Goal: Task Accomplishment & Management: Complete application form

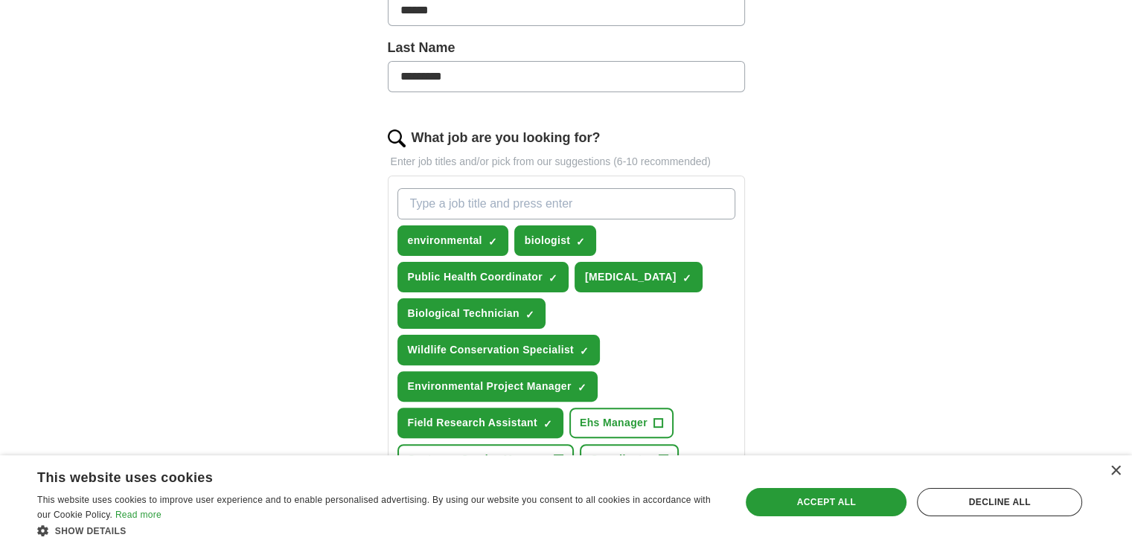
scroll to position [521, 0]
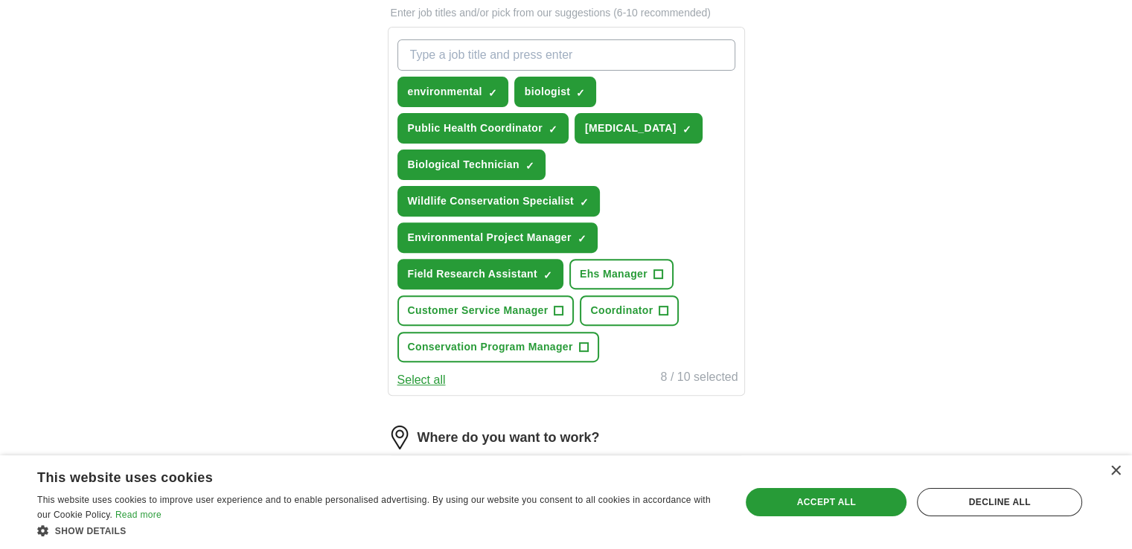
click at [502, 49] on input "What job are you looking for?" at bounding box center [566, 54] width 338 height 31
type input "clinical laboratory technologist"
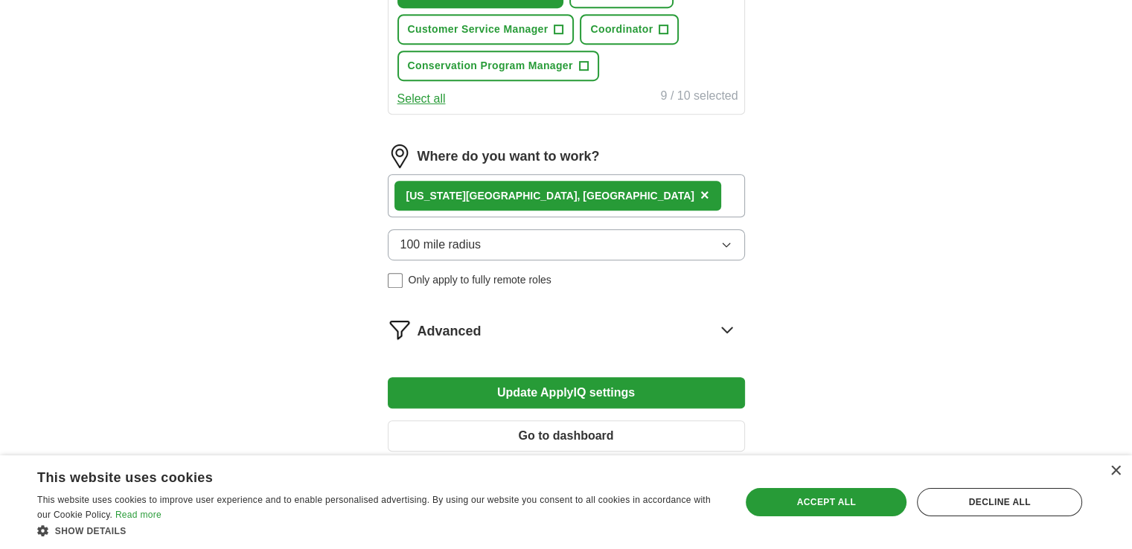
scroll to position [819, 0]
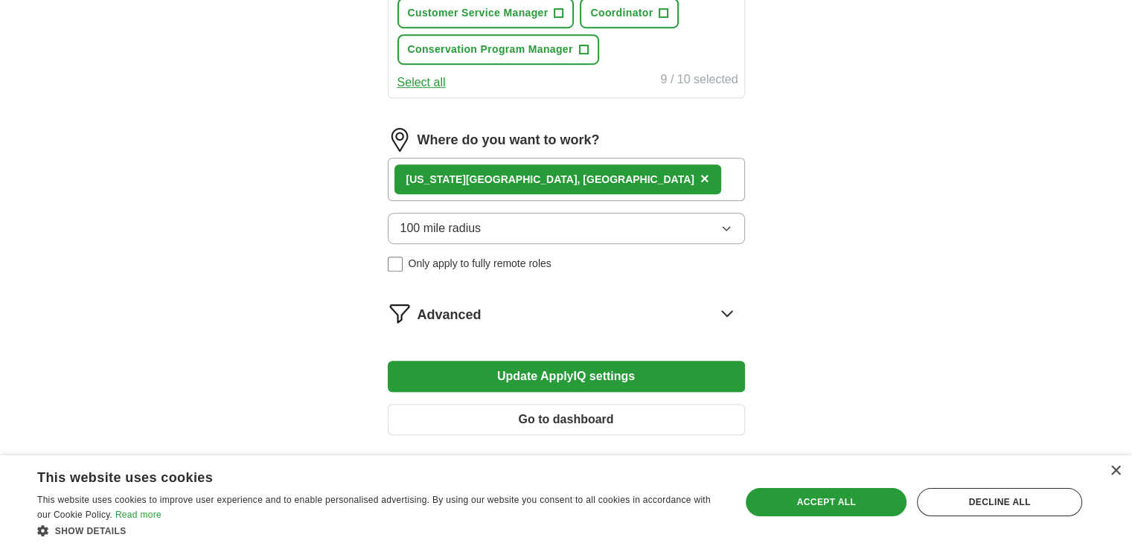
click at [602, 226] on button "100 mile radius" at bounding box center [566, 228] width 357 height 31
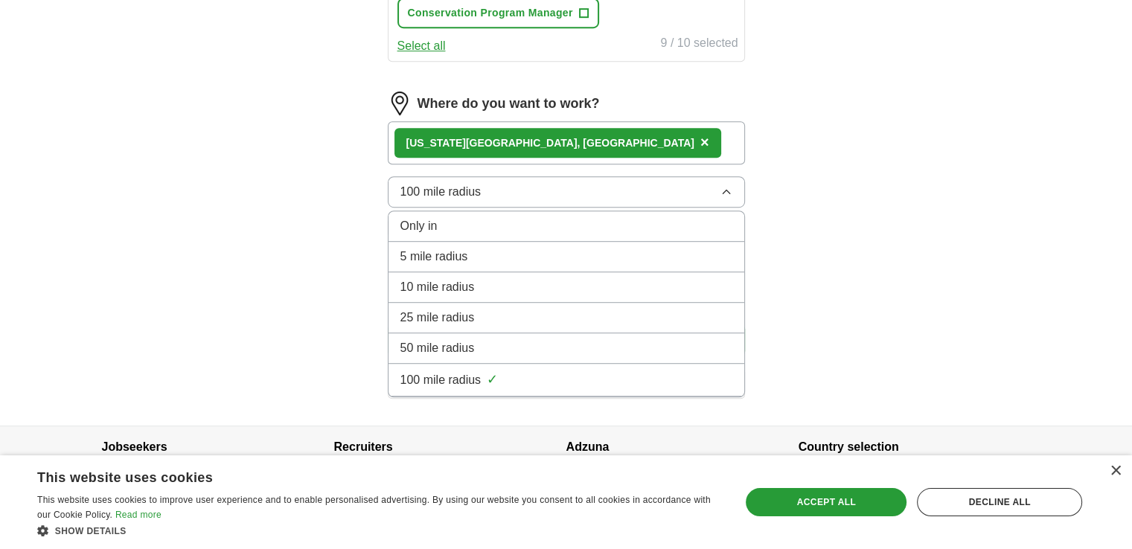
scroll to position [875, 0]
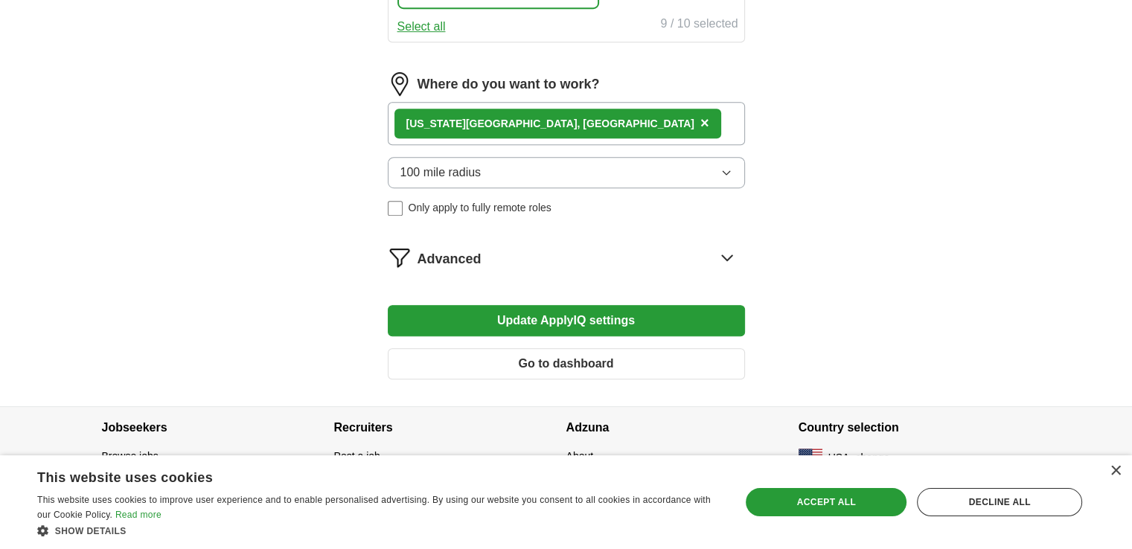
click at [620, 123] on div "[US_STATE][GEOGRAPHIC_DATA], [GEOGRAPHIC_DATA] ×" at bounding box center [566, 123] width 357 height 43
click at [601, 255] on div "Advanced" at bounding box center [582, 258] width 328 height 24
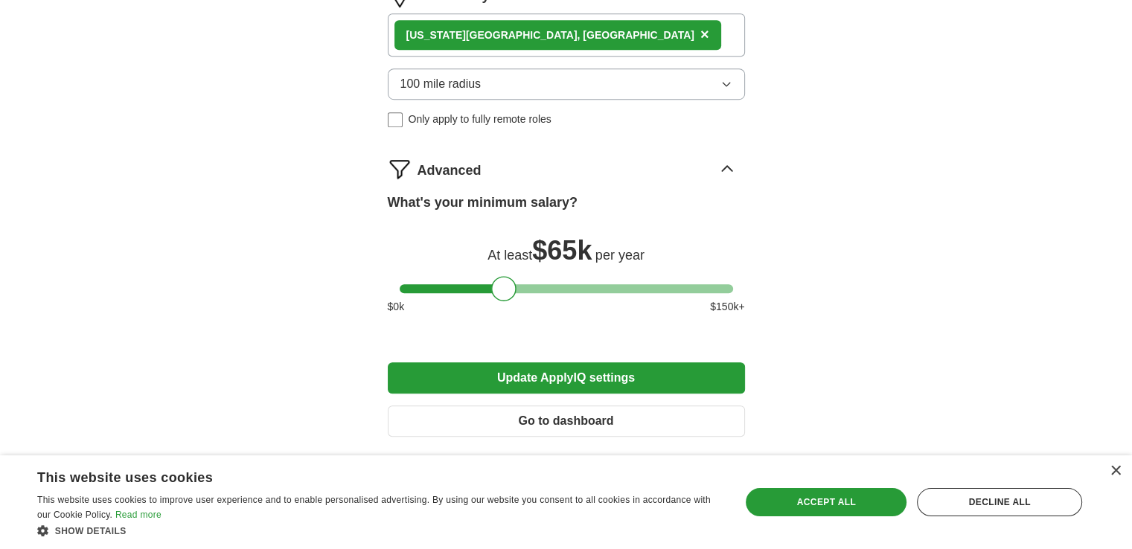
scroll to position [1021, 0]
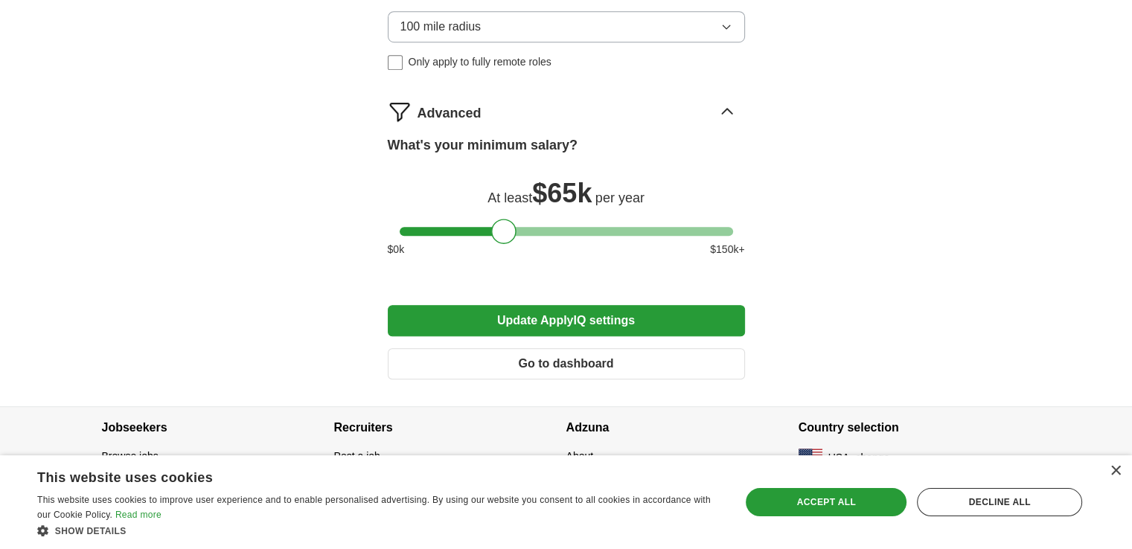
click at [593, 314] on button "Update ApplyIQ settings" at bounding box center [566, 320] width 357 height 31
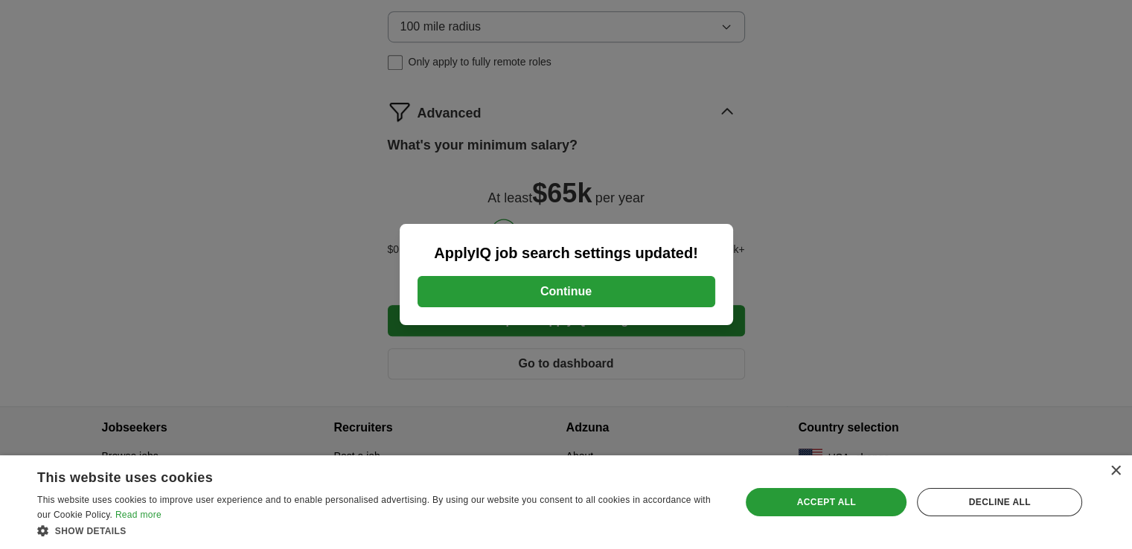
click at [593, 284] on button "Continue" at bounding box center [567, 291] width 298 height 31
